Goal: Information Seeking & Learning: Learn about a topic

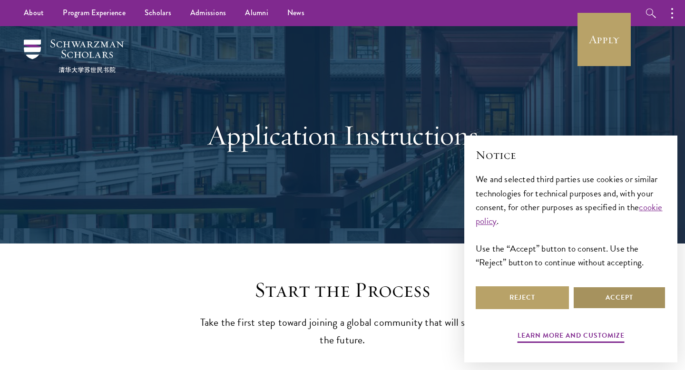
click at [621, 297] on button "Accept" at bounding box center [619, 297] width 93 height 23
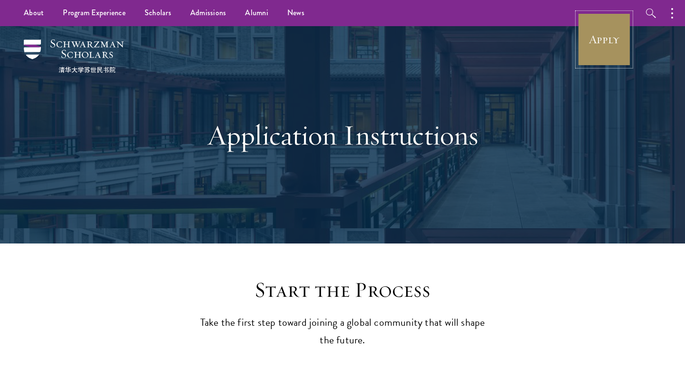
click at [609, 50] on link "Apply" at bounding box center [603, 39] width 53 height 53
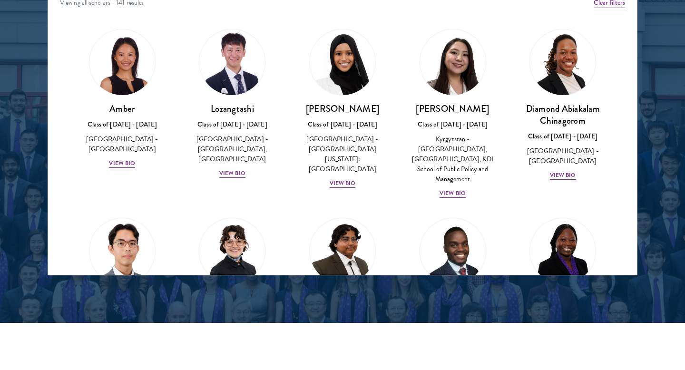
scroll to position [1275, 0]
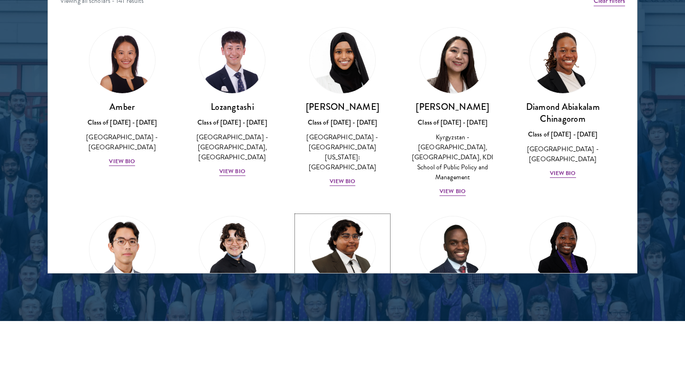
click at [361, 230] on img at bounding box center [342, 249] width 72 height 72
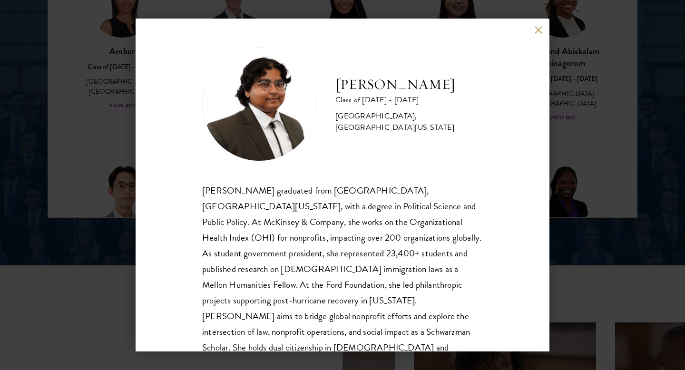
scroll to position [1332, 0]
drag, startPoint x: 251, startPoint y: 257, endPoint x: 279, endPoint y: 256, distance: 27.6
click at [279, 256] on div "Ariana Ahmed graduated from Hunter College, City University of New York, with a…" at bounding box center [342, 277] width 281 height 189
drag, startPoint x: 380, startPoint y: 271, endPoint x: 459, endPoint y: 275, distance: 79.6
click at [459, 275] on div "Ariana Ahmed graduated from Hunter College, City University of New York, with a…" at bounding box center [342, 277] width 281 height 189
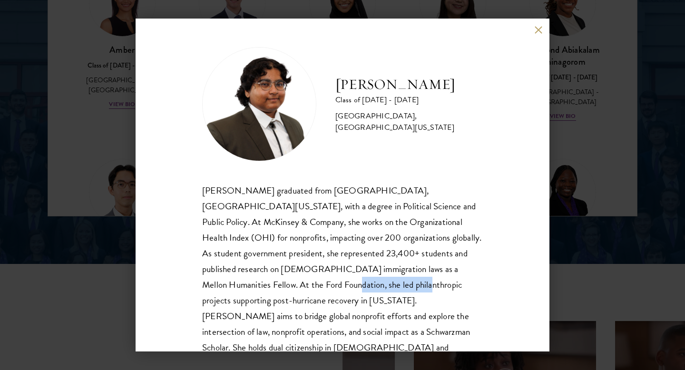
drag, startPoint x: 217, startPoint y: 288, endPoint x: 288, endPoint y: 291, distance: 71.4
click at [288, 291] on div "Ariana Ahmed graduated from Hunter College, City University of New York, with a…" at bounding box center [342, 277] width 281 height 189
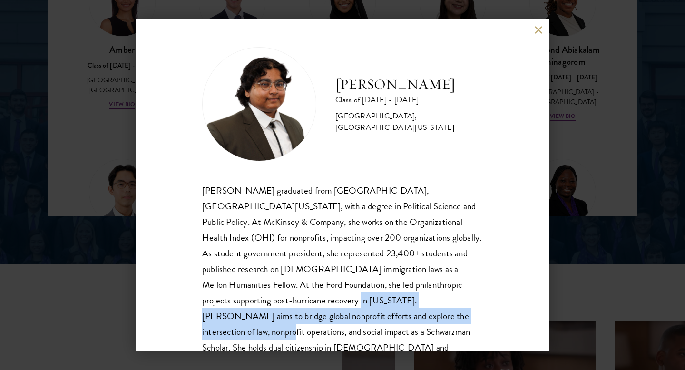
drag, startPoint x: 203, startPoint y: 304, endPoint x: 320, endPoint y: 318, distance: 117.8
click at [320, 318] on div "Ariana Ahmed graduated from Hunter College, City University of New York, with a…" at bounding box center [342, 277] width 281 height 189
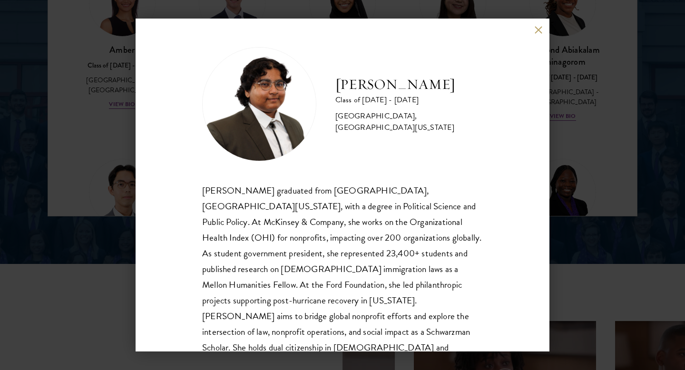
click at [579, 224] on div "Ariana Ahmed Class of 2025 - 2026 United States of America - Hunter College, Th…" at bounding box center [342, 185] width 685 height 370
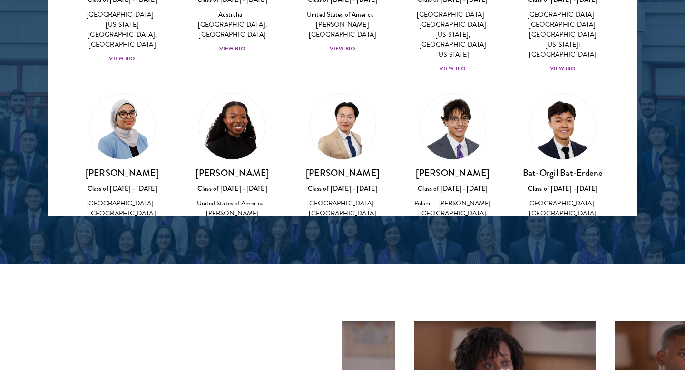
scroll to position [425, 0]
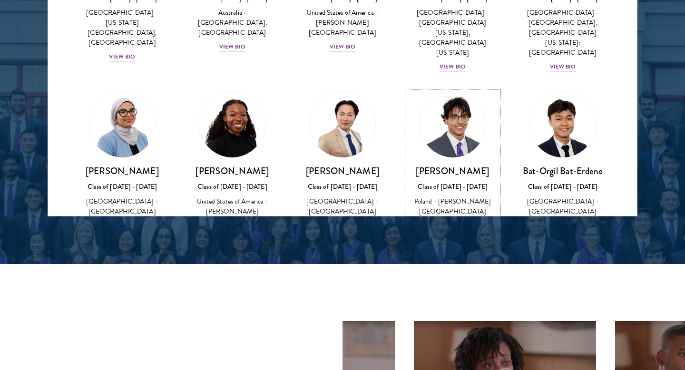
click at [459, 110] on img at bounding box center [453, 125] width 66 height 66
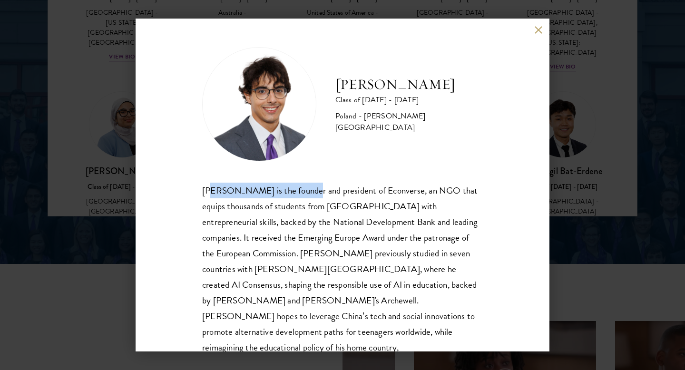
drag, startPoint x: 211, startPoint y: 193, endPoint x: 299, endPoint y: 197, distance: 87.6
click at [299, 196] on div "Jan Bartkowiak is the founder and president of Econverse, an NGO that equips th…" at bounding box center [342, 277] width 281 height 189
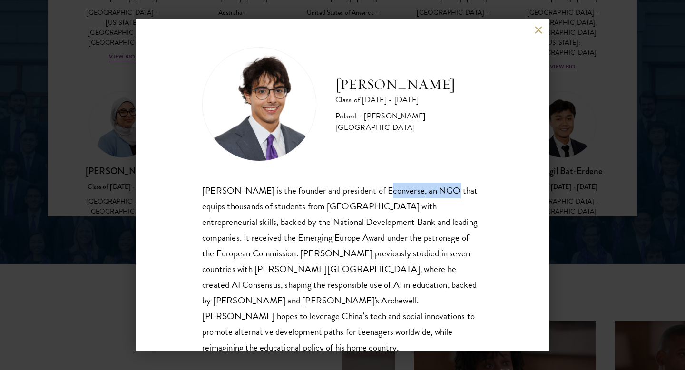
drag, startPoint x: 371, startPoint y: 193, endPoint x: 436, endPoint y: 197, distance: 65.8
click at [436, 197] on div "Jan Bartkowiak is the founder and president of Econverse, an NGO that equips th…" at bounding box center [342, 277] width 281 height 189
click at [380, 208] on div "Jan Bartkowiak is the founder and president of Econverse, an NGO that equips th…" at bounding box center [342, 277] width 281 height 189
click at [202, 242] on div "Jan Bartkowiak is the founder and president of Econverse, an NGO that equips th…" at bounding box center [342, 277] width 281 height 189
drag, startPoint x: 331, startPoint y: 222, endPoint x: 401, endPoint y: 225, distance: 70.5
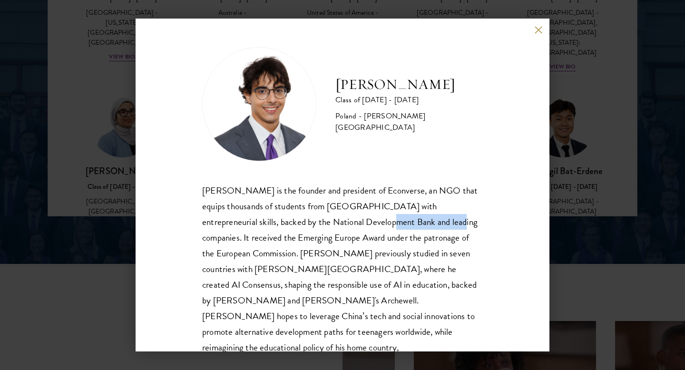
click at [401, 225] on div "Jan Bartkowiak is the founder and president of Econverse, an NGO that equips th…" at bounding box center [342, 277] width 281 height 189
click at [626, 181] on div "Jan Bartkowiak Class of 2025 - 2026 Poland - Minerva University Jan Bartkowiak …" at bounding box center [342, 185] width 685 height 370
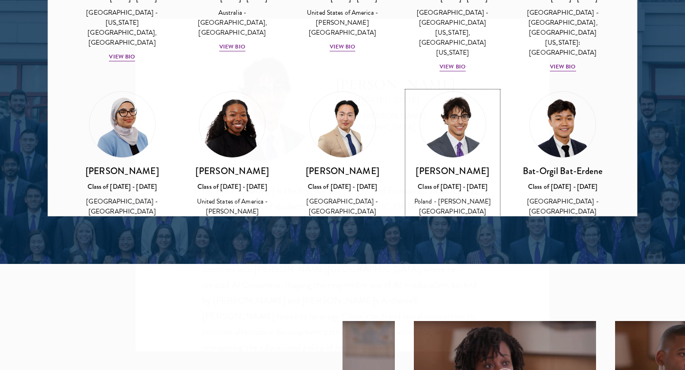
scroll to position [1330, 0]
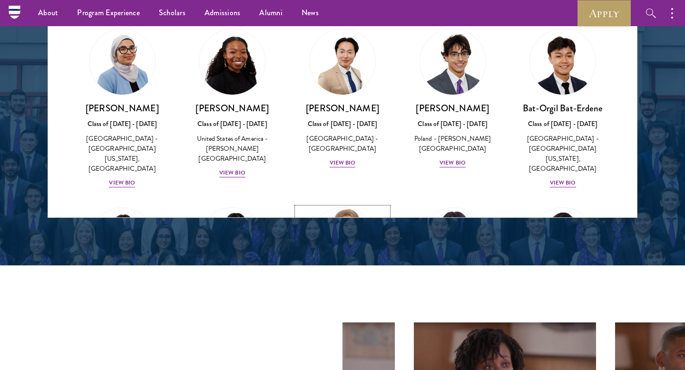
click at [346, 205] on img at bounding box center [342, 241] width 72 height 72
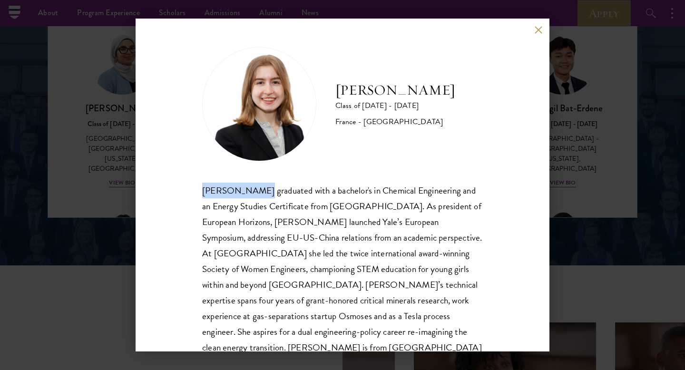
drag, startPoint x: 198, startPoint y: 191, endPoint x: 258, endPoint y: 195, distance: 59.6
click at [257, 195] on div "Anne-Amélie Campant Class of 2025 - 2026 France - Yale University Anne-Amélie C…" at bounding box center [343, 185] width 414 height 333
click at [561, 102] on div "Anne-Amélie Campant Class of 2025 - 2026 France - Yale University Anne-Amélie C…" at bounding box center [342, 185] width 685 height 370
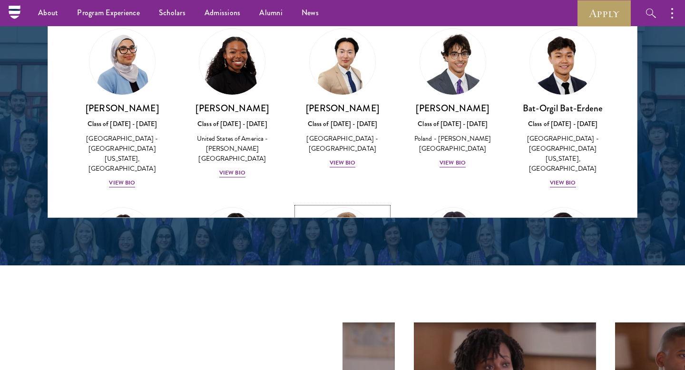
scroll to position [571, 0]
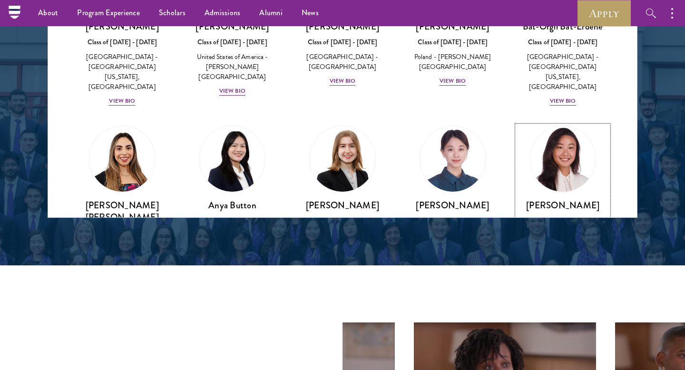
click at [588, 123] on img at bounding box center [563, 159] width 72 height 72
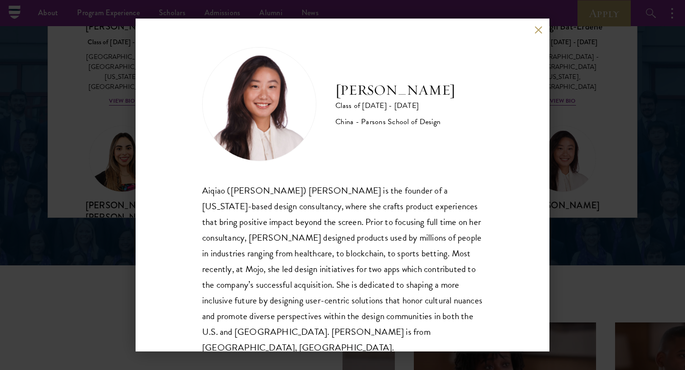
click at [574, 269] on div "Melinda Chen Class of 2025 - 2026 China - Parsons School of Design Aiqiao (Meli…" at bounding box center [342, 185] width 685 height 370
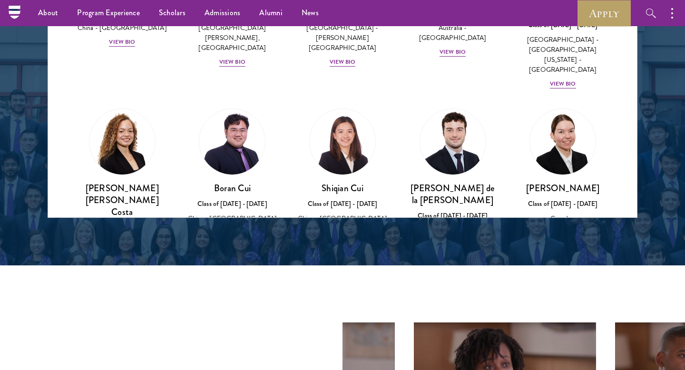
scroll to position [952, 0]
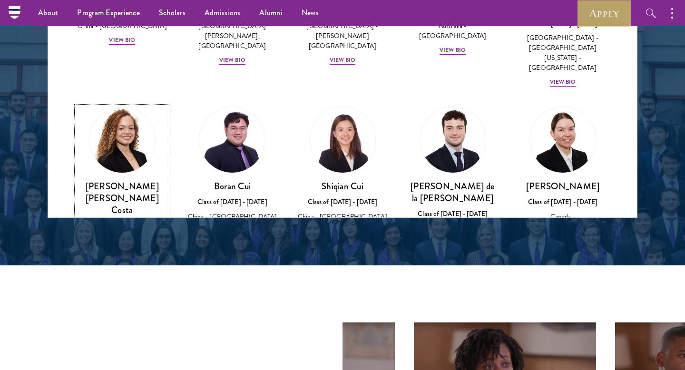
click at [145, 104] on img at bounding box center [122, 140] width 72 height 72
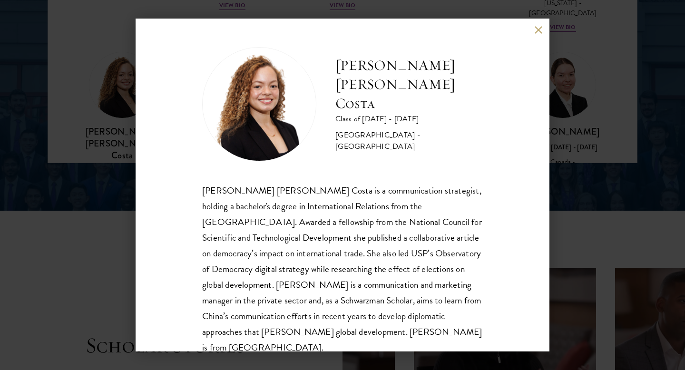
scroll to position [1387, 0]
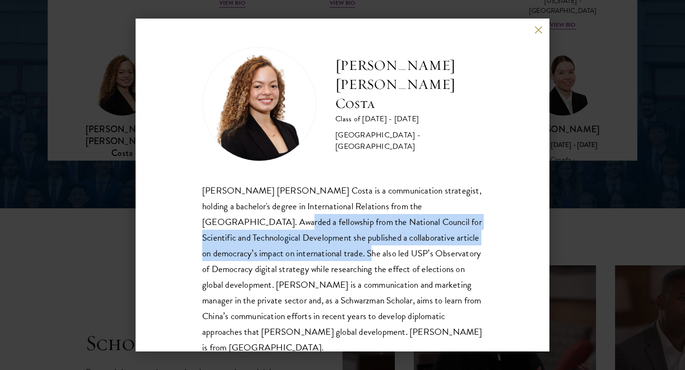
drag, startPoint x: 203, startPoint y: 224, endPoint x: 354, endPoint y: 256, distance: 154.7
click at [354, 256] on div "Maria Gabriella Oliveira Costa is a communication strategist, holding a bachelo…" at bounding box center [342, 269] width 281 height 173
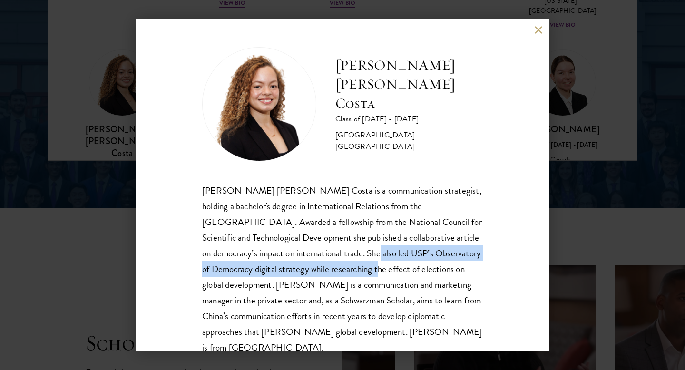
drag, startPoint x: 358, startPoint y: 255, endPoint x: 358, endPoint y: 268, distance: 12.4
click at [358, 268] on div "Maria Gabriella Oliveira Costa is a communication strategist, holding a bachelo…" at bounding box center [342, 269] width 281 height 173
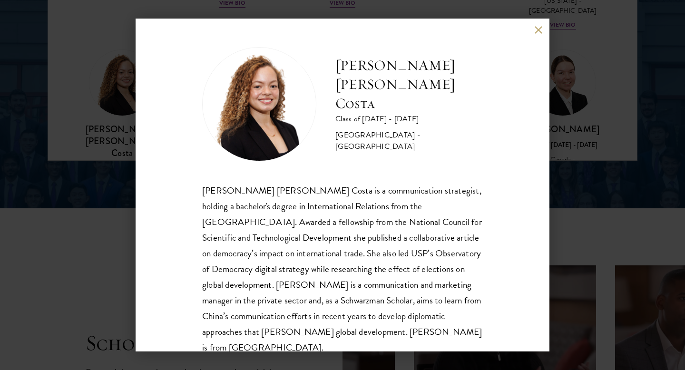
drag, startPoint x: 252, startPoint y: 288, endPoint x: 257, endPoint y: 287, distance: 4.8
click at [257, 287] on div "Maria Gabriella Oliveira Costa is a communication strategist, holding a bachelo…" at bounding box center [342, 269] width 281 height 173
click at [256, 287] on div "Maria Gabriella Oliveira Costa is a communication strategist, holding a bachelo…" at bounding box center [342, 269] width 281 height 173
click at [609, 191] on div "Maria Gabriella Oliveira Costa Class of 2025 - 2026 Brazil - Universidade de Sã…" at bounding box center [342, 185] width 685 height 370
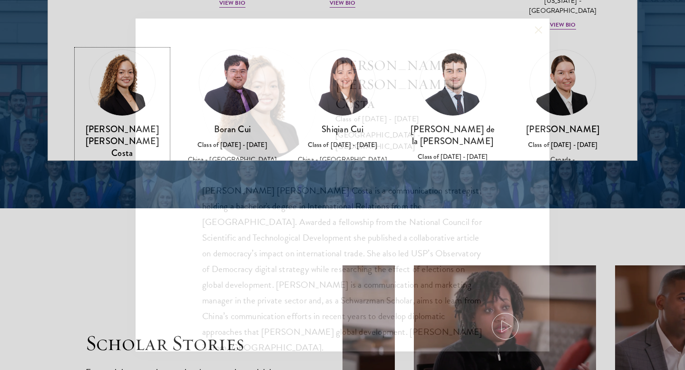
scroll to position [1330, 0]
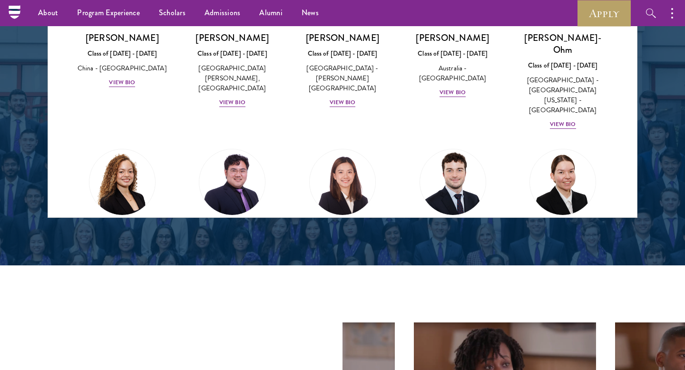
scroll to position [906, 0]
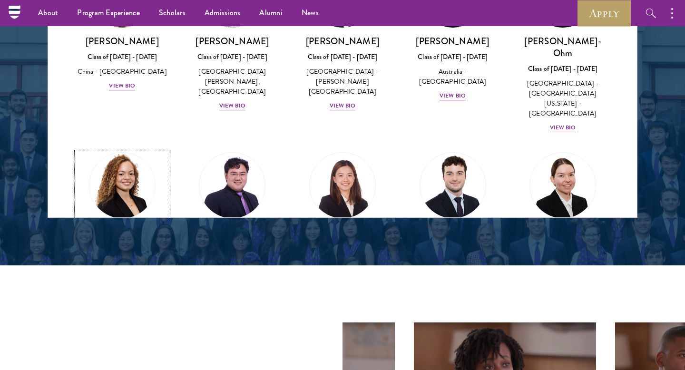
click at [128, 149] on img at bounding box center [122, 185] width 72 height 72
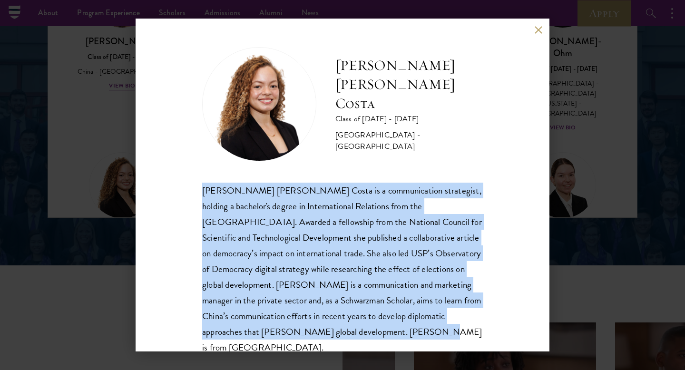
drag, startPoint x: 205, startPoint y: 191, endPoint x: 376, endPoint y: 330, distance: 219.7
click at [376, 330] on div "Maria Gabriella Oliveira Costa is a communication strategist, holding a bachelo…" at bounding box center [342, 269] width 281 height 173
copy div "Maria Gabriella Oliveira Costa is a communication strategist, holding a bachelo…"
click at [262, 215] on div "Maria Gabriella Oliveira Costa is a communication strategist, holding a bachelo…" at bounding box center [342, 269] width 281 height 173
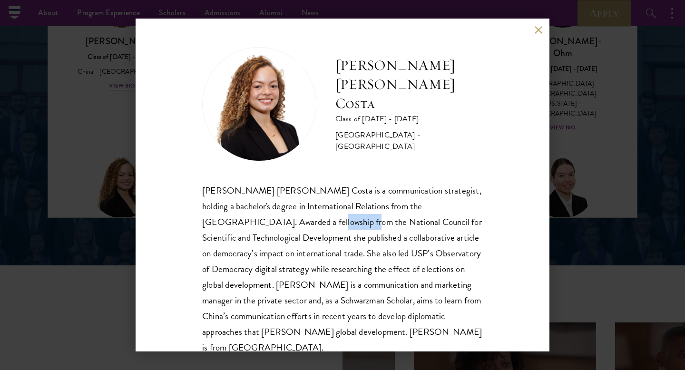
click at [262, 215] on div "Maria Gabriella Oliveira Costa is a communication strategist, holding a bachelo…" at bounding box center [342, 269] width 281 height 173
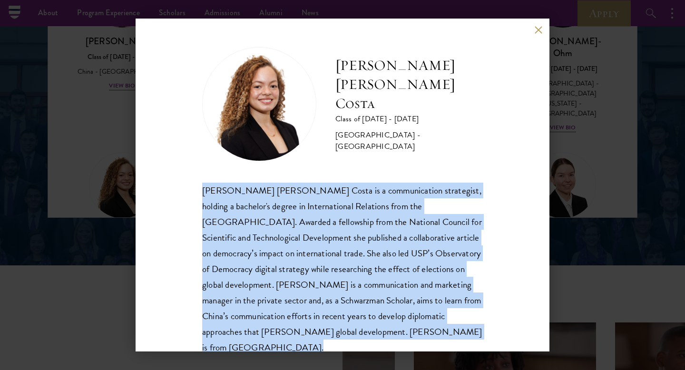
click at [262, 215] on div "Maria Gabriella Oliveira Costa is a communication strategist, holding a bachelo…" at bounding box center [342, 269] width 281 height 173
